Goal: Check status

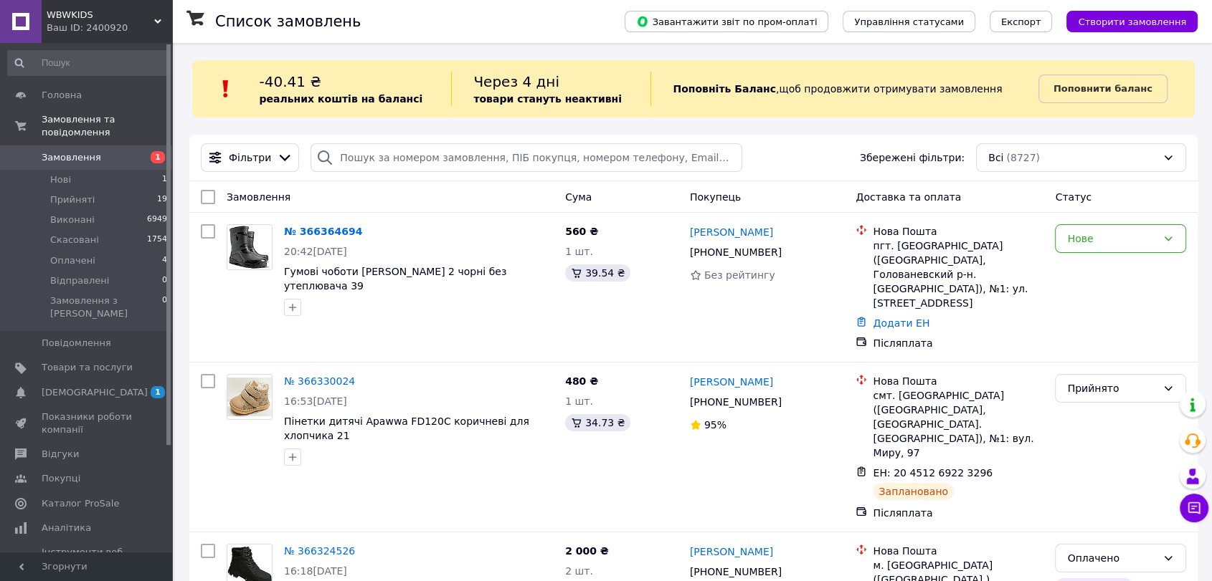
click at [62, 151] on span "Замовлення" at bounding box center [72, 157] width 60 height 13
click at [99, 381] on link "[DEMOGRAPHIC_DATA] 1 0" at bounding box center [88, 393] width 176 height 24
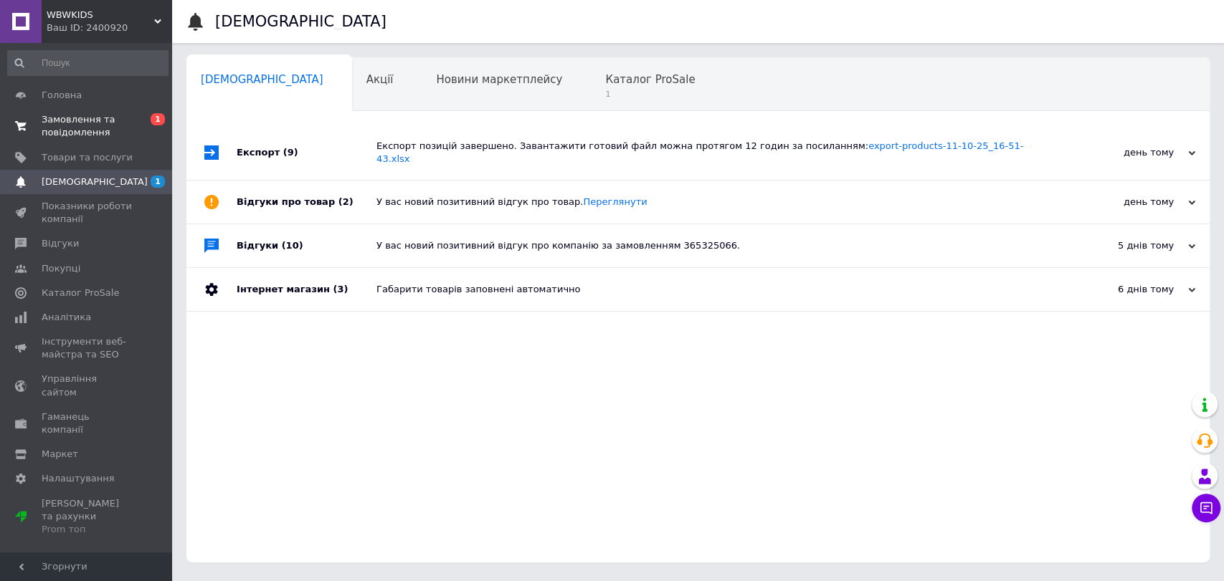
click at [88, 128] on span "Замовлення та повідомлення" at bounding box center [87, 126] width 91 height 26
